Goal: Task Accomplishment & Management: Manage account settings

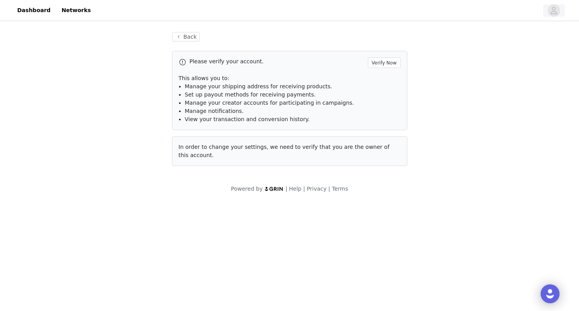
click at [556, 14] on icon "avatar" at bounding box center [553, 10] width 7 height 13
click at [551, 13] on icon "avatar" at bounding box center [554, 10] width 7 height 7
click at [194, 41] on div "Back Please verify your account. Verify Now This allows you to: Manage your shi…" at bounding box center [290, 99] width 254 height 153
click at [189, 39] on button "Back" at bounding box center [186, 36] width 28 height 9
click at [201, 133] on div "Please verify your account. Verify Now This allows you to: Manage your shipping…" at bounding box center [289, 108] width 235 height 115
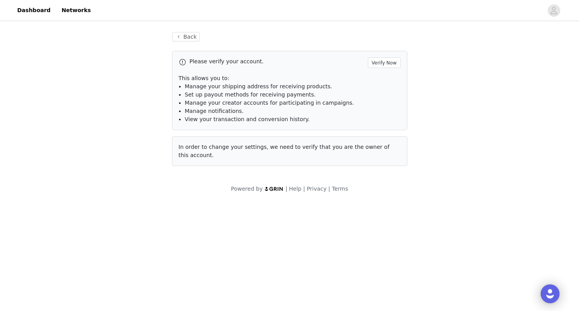
click at [234, 157] on div "In order to change your settings, we need to verify that you are the owner of t…" at bounding box center [289, 151] width 235 height 30
drag, startPoint x: 234, startPoint y: 157, endPoint x: 297, endPoint y: 157, distance: 62.6
click at [297, 157] on div "In order to change your settings, we need to verify that you are the owner of t…" at bounding box center [289, 151] width 235 height 30
click at [181, 115] on div "Please verify your account. Verify Now This allows you to: Manage your shipping…" at bounding box center [289, 90] width 235 height 79
click at [181, 37] on button "Back" at bounding box center [186, 36] width 28 height 9
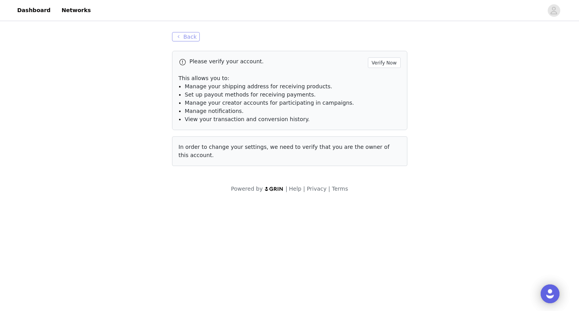
click at [181, 37] on button "Back" at bounding box center [186, 36] width 28 height 9
click at [43, 12] on link "Dashboard" at bounding box center [34, 11] width 43 height 18
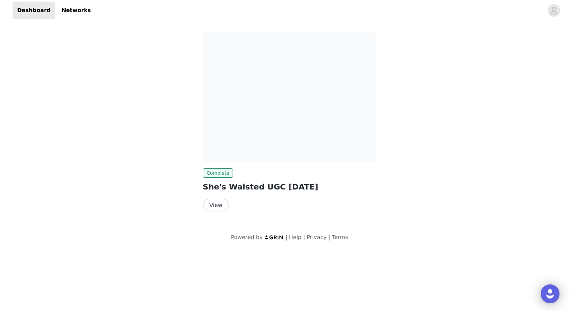
click at [221, 203] on button "View" at bounding box center [216, 205] width 26 height 13
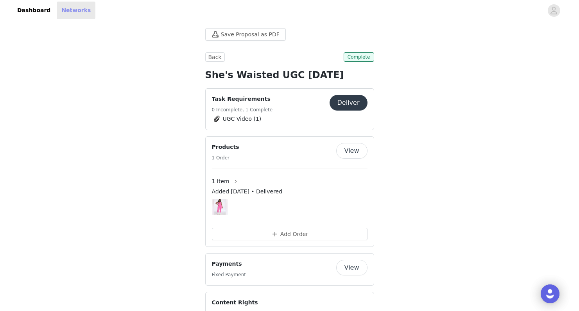
click at [63, 11] on link "Networks" at bounding box center [76, 11] width 39 height 18
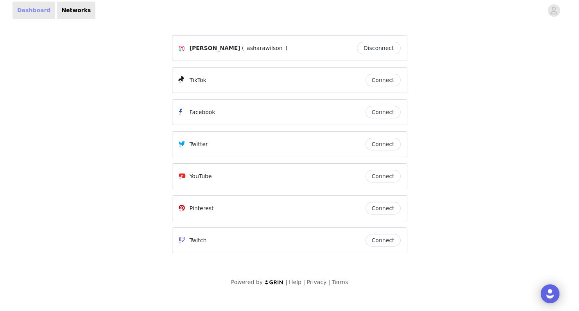
click at [40, 13] on link "Dashboard" at bounding box center [34, 11] width 43 height 18
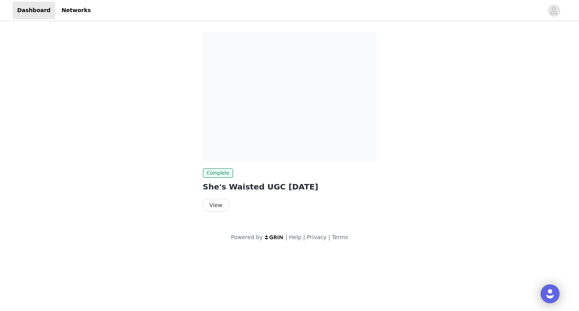
click at [219, 210] on button "View" at bounding box center [216, 205] width 26 height 13
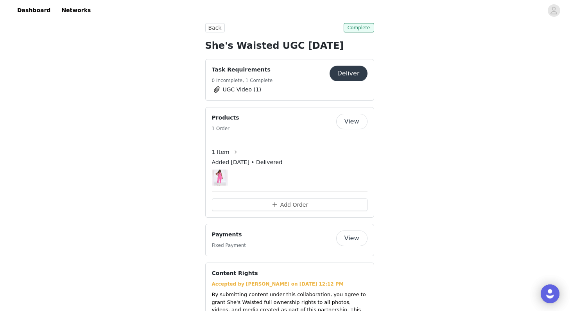
scroll to position [42, 0]
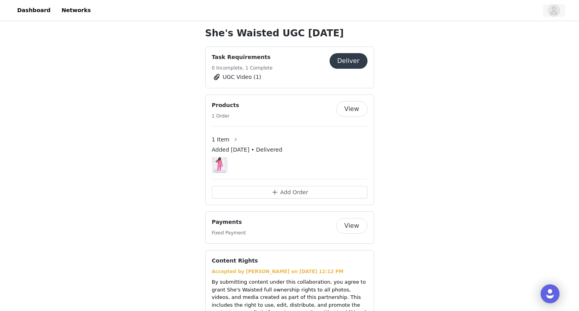
click at [552, 14] on icon "avatar" at bounding box center [554, 10] width 7 height 7
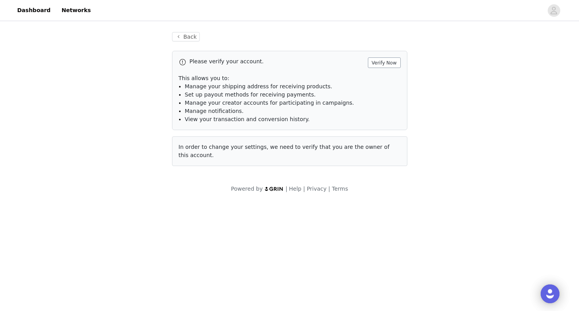
click at [389, 64] on button "Verify Now" at bounding box center [384, 62] width 33 height 11
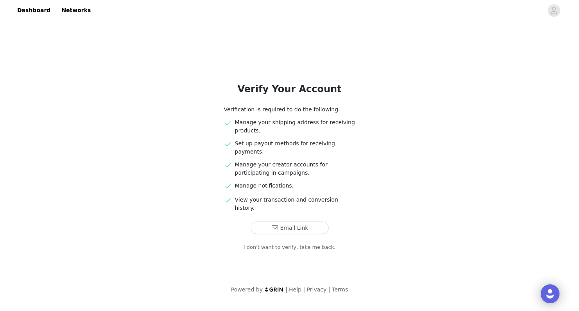
click at [261, 244] on link "I don't want to verify, take me back." at bounding box center [290, 248] width 92 height 8
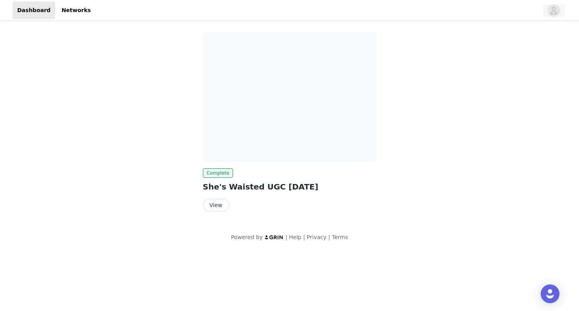
click at [556, 10] on icon "avatar" at bounding box center [553, 10] width 7 height 13
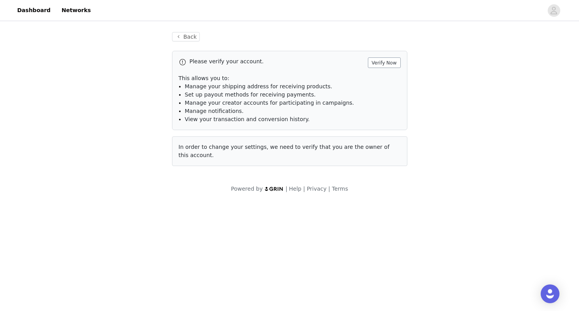
click at [389, 64] on button "Verify Now" at bounding box center [384, 62] width 33 height 11
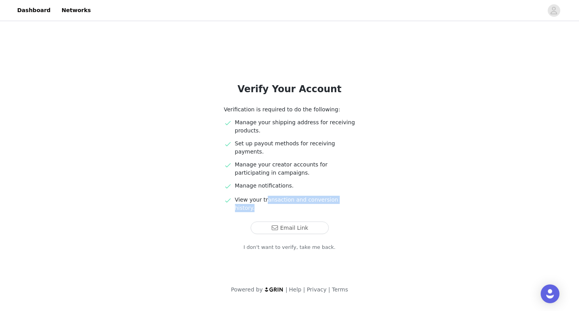
drag, startPoint x: 248, startPoint y: 196, endPoint x: 269, endPoint y: 194, distance: 20.9
click at [268, 196] on p "View your transaction and conversion history." at bounding box center [295, 204] width 120 height 16
click at [258, 222] on button "Email Link" at bounding box center [290, 228] width 78 height 13
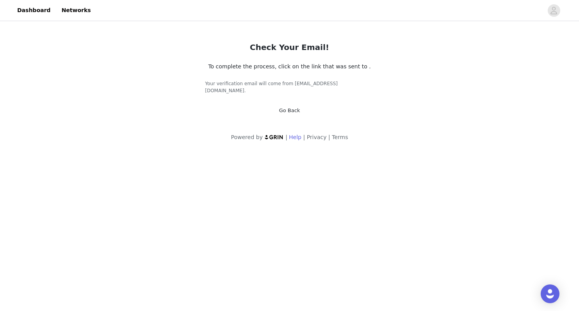
click at [296, 134] on link "Help" at bounding box center [295, 137] width 13 height 6
